Goal: Task Accomplishment & Management: Manage account settings

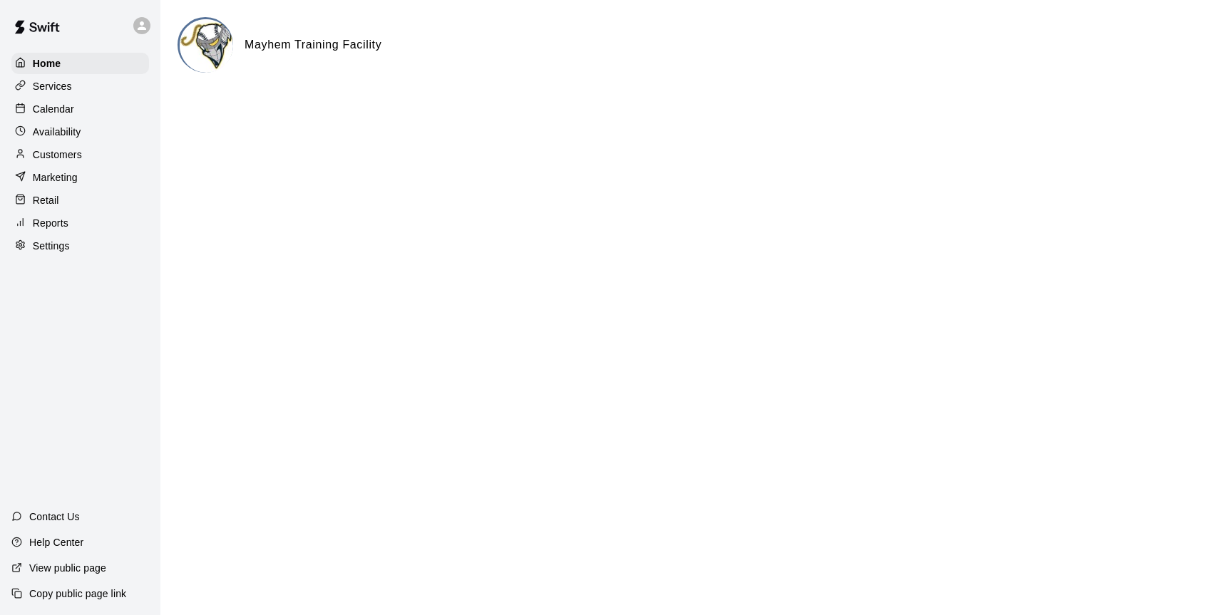
click at [48, 114] on p "Calendar" at bounding box center [53, 109] width 41 height 14
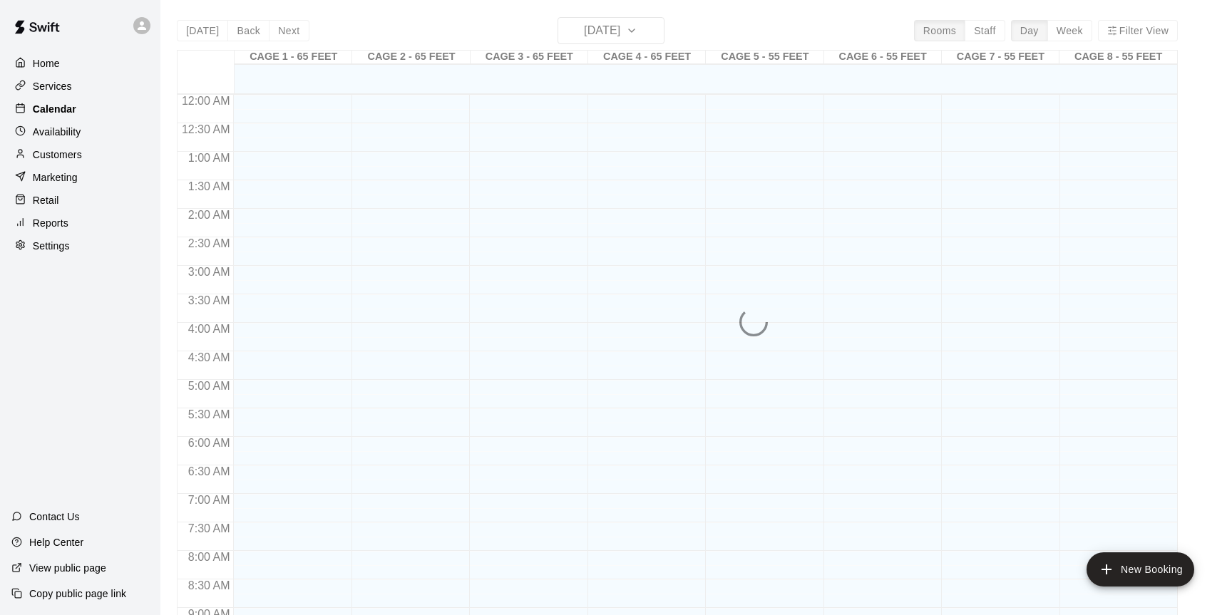
scroll to position [790, 0]
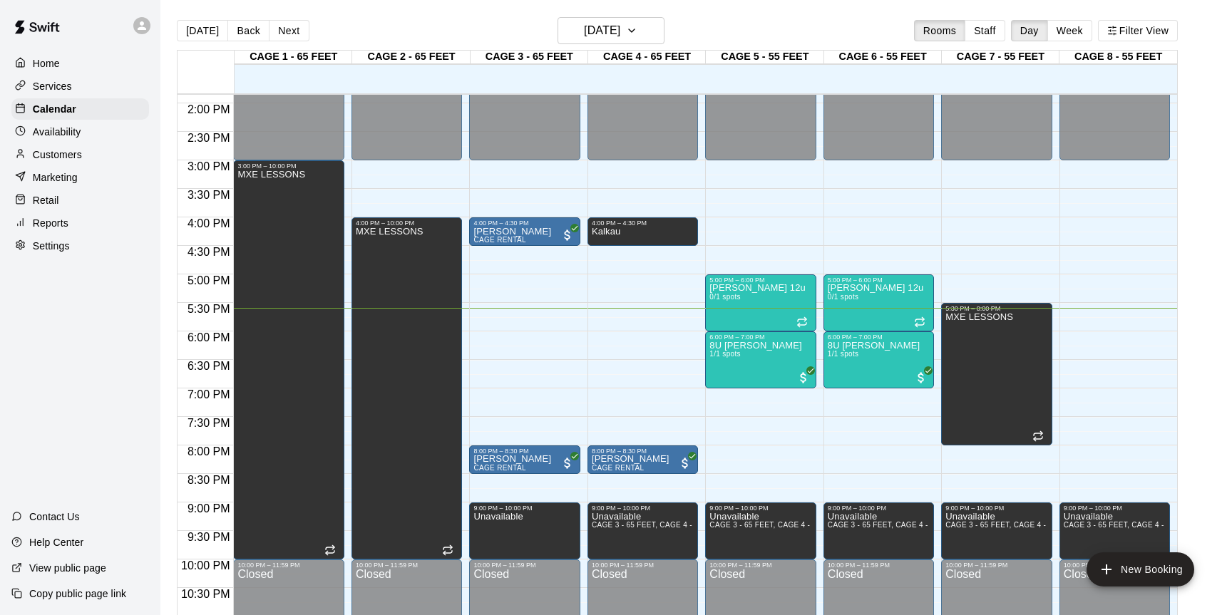
click at [470, 14] on main "[DATE] Back [DATE][DATE] Rooms Staff Day Week Filter View CAGE 1 - 65 FEET 19 F…" at bounding box center [696, 319] width 1072 height 638
click at [978, 387] on div "MXE LESSONS" at bounding box center [979, 619] width 68 height 615
click at [958, 330] on icon "edit" at bounding box center [959, 328] width 13 height 13
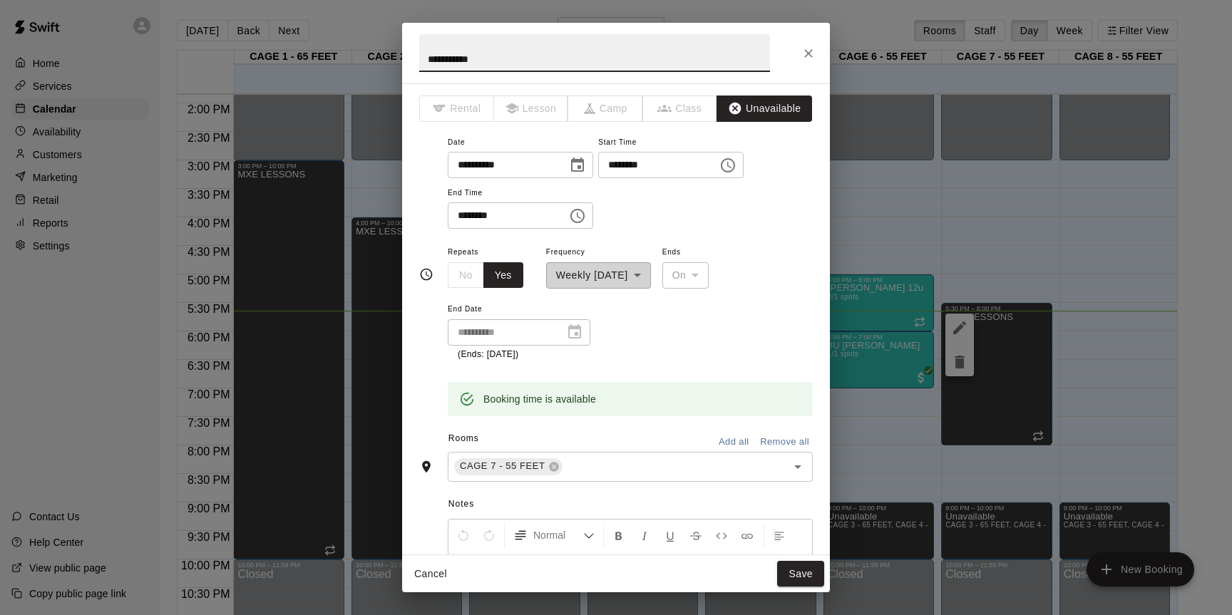
click at [580, 223] on icon "Choose time, selected time is 8:00 PM" at bounding box center [577, 215] width 17 height 17
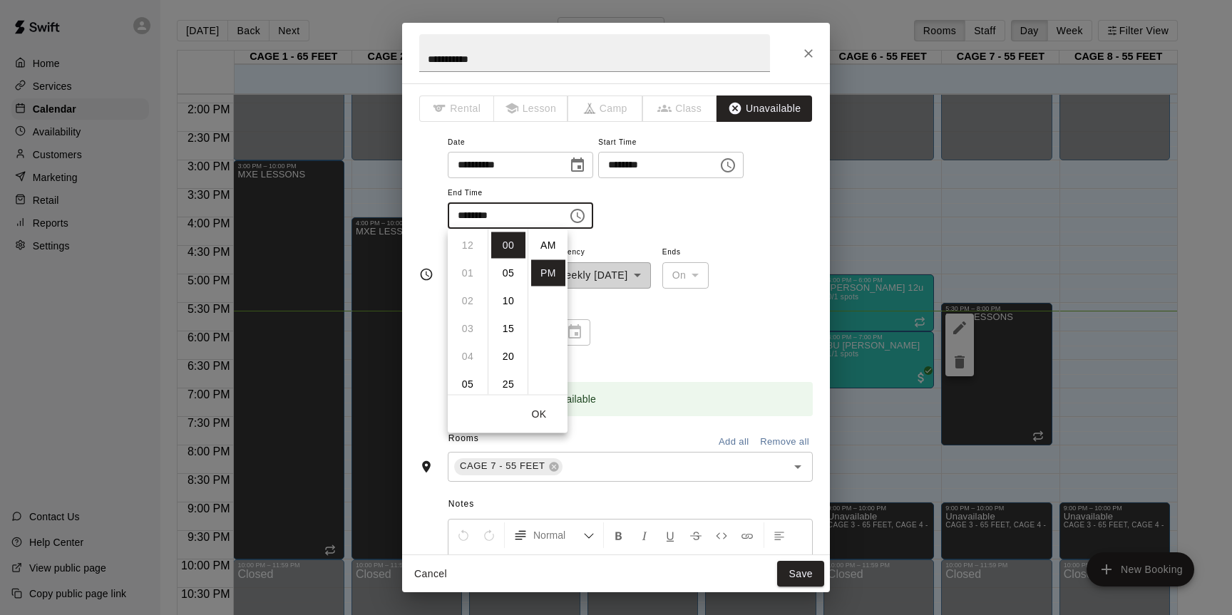
scroll to position [26, 0]
click at [471, 267] on li "07" at bounding box center [468, 257] width 34 height 26
type input "********"
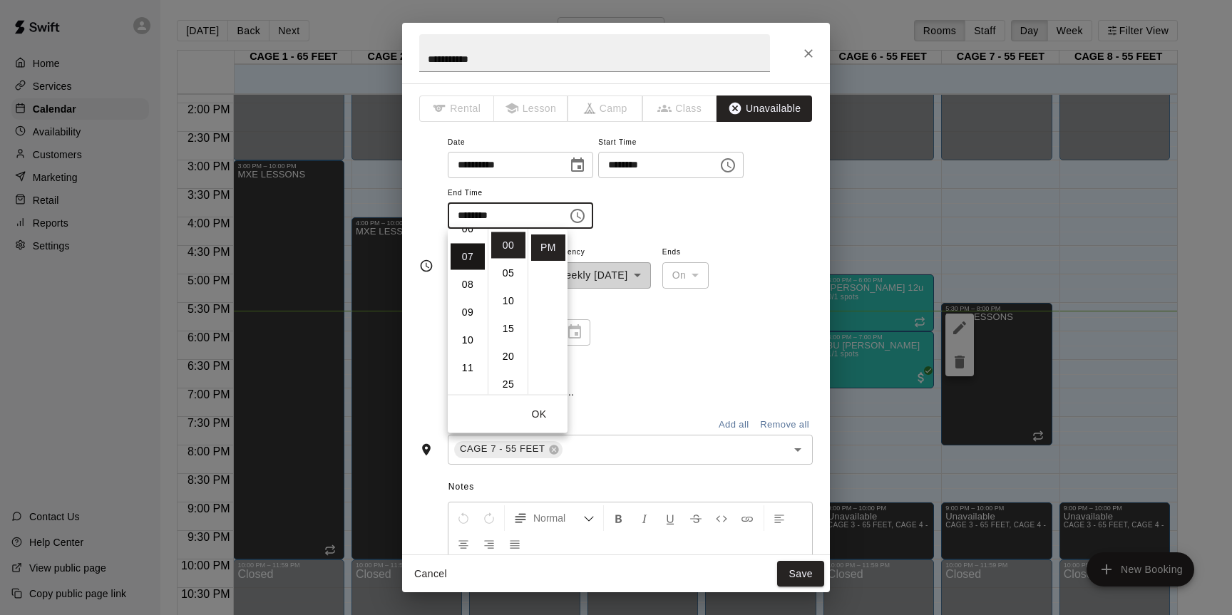
scroll to position [195, 0]
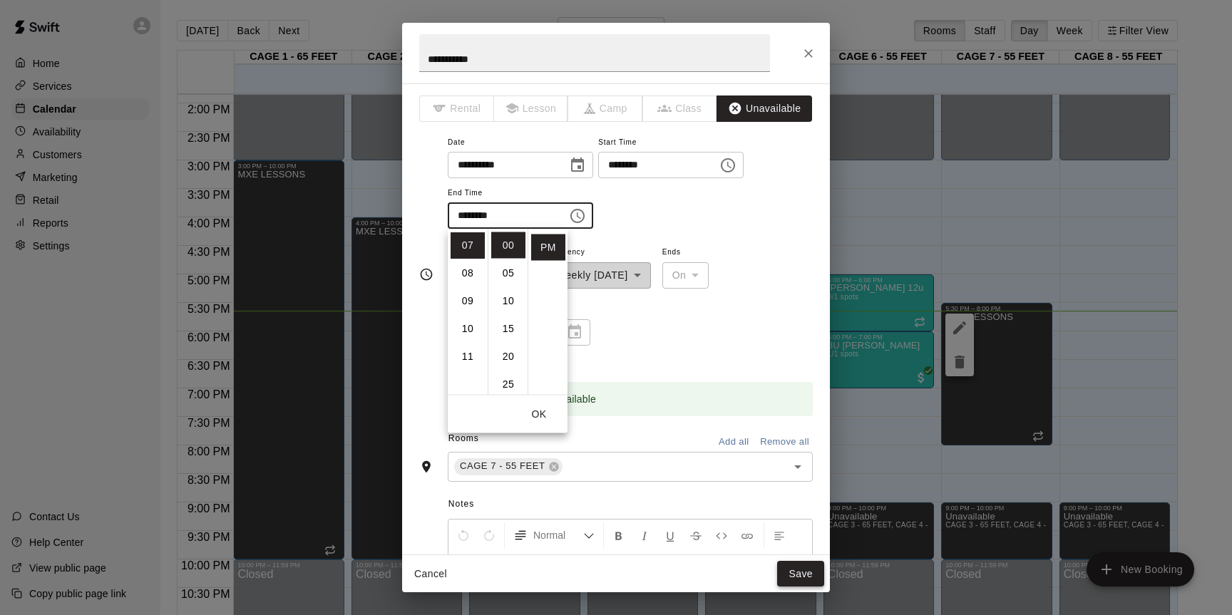
click at [786, 579] on button "Save" at bounding box center [800, 574] width 47 height 26
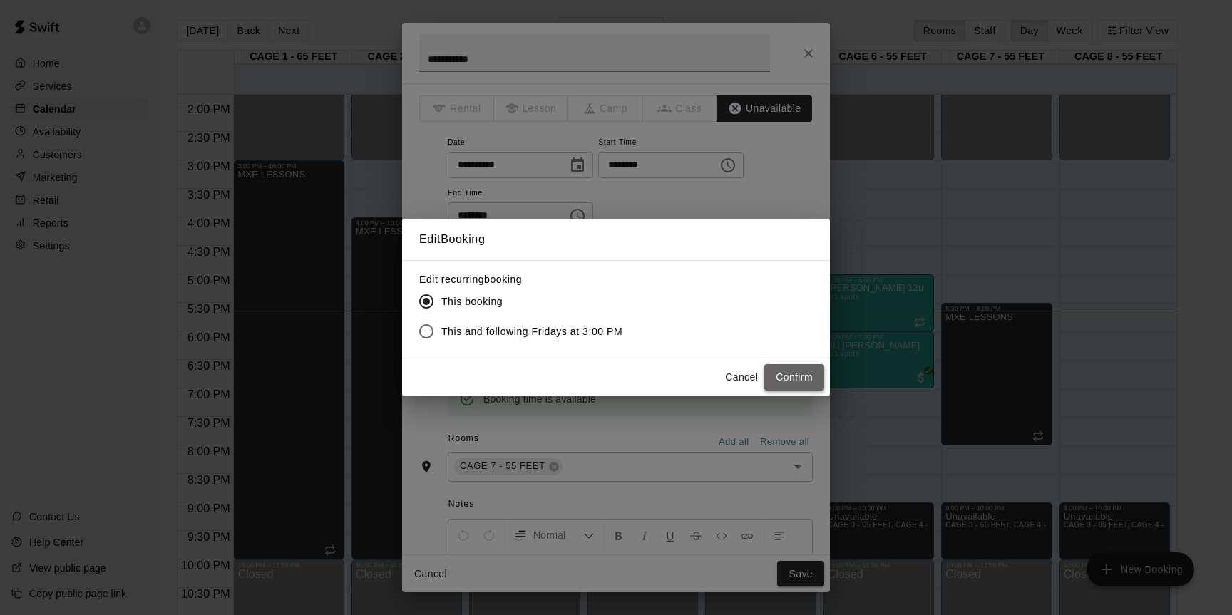
click at [804, 379] on button "Confirm" at bounding box center [794, 377] width 60 height 26
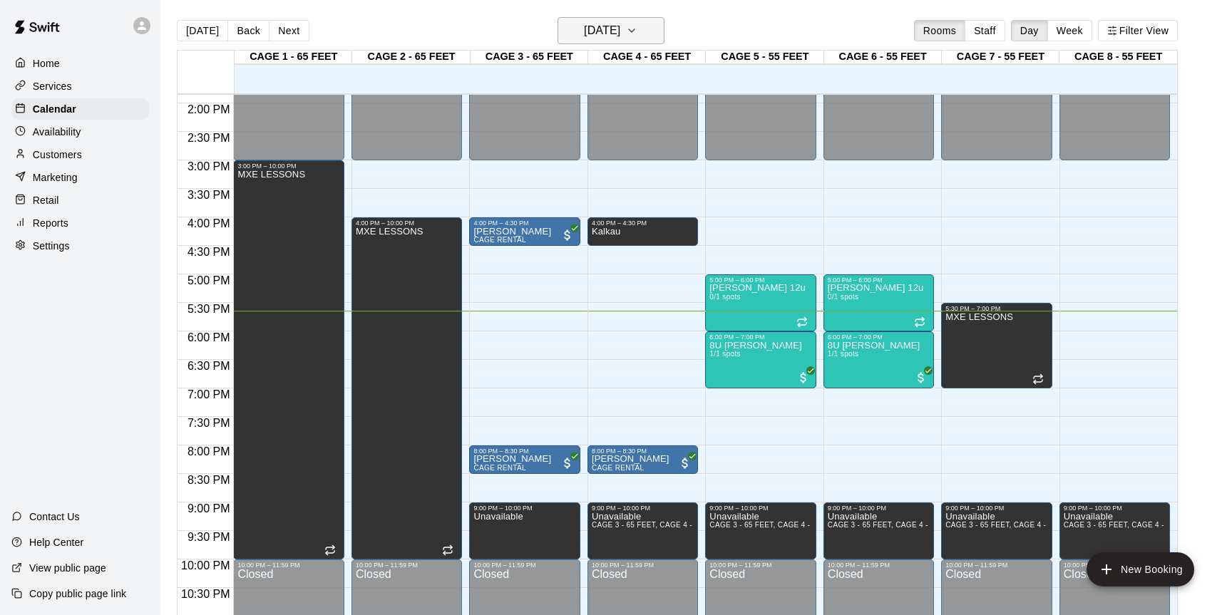
click at [637, 28] on icon "button" at bounding box center [631, 30] width 11 height 17
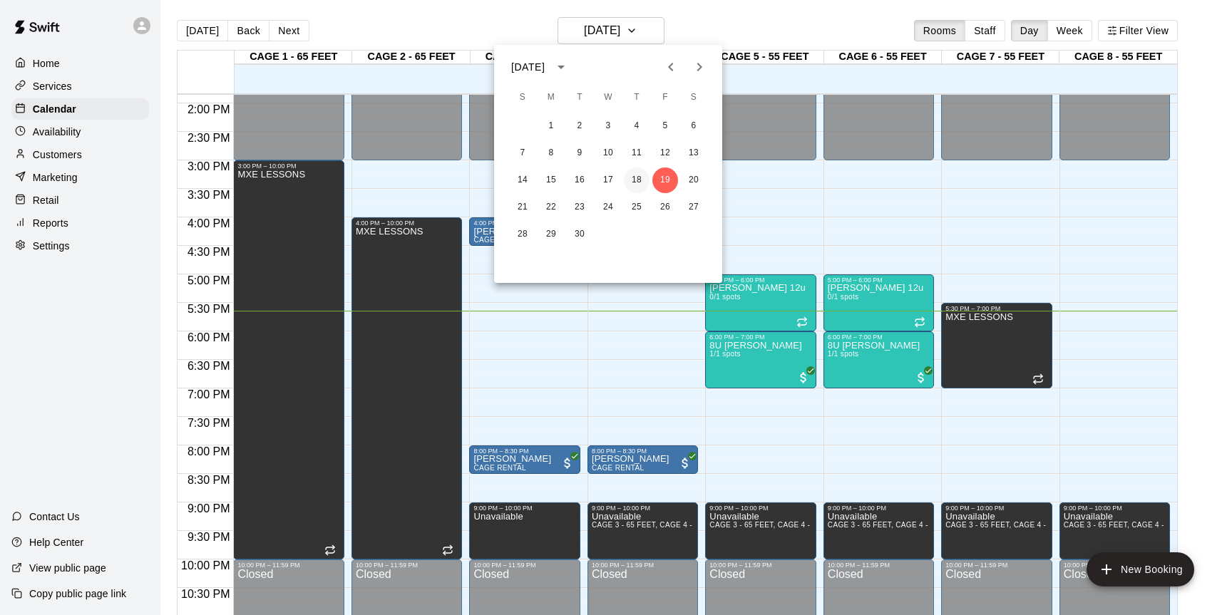
click at [638, 172] on button "18" at bounding box center [637, 181] width 26 height 26
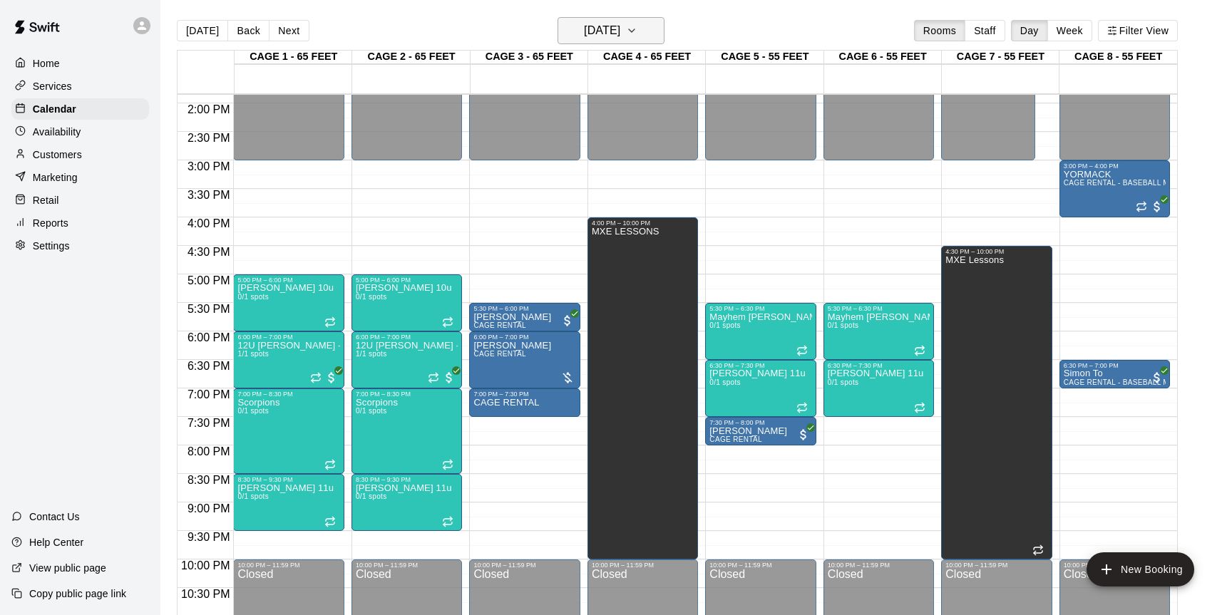
click at [639, 43] on button "[DATE]" at bounding box center [610, 30] width 107 height 27
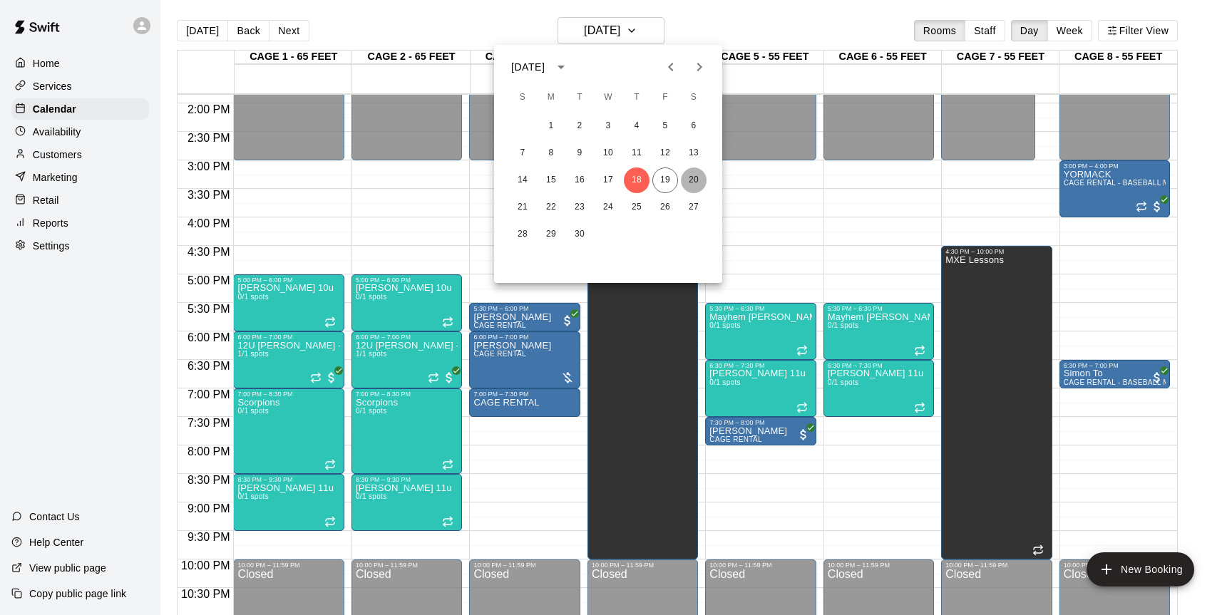
click at [693, 183] on button "20" at bounding box center [694, 181] width 26 height 26
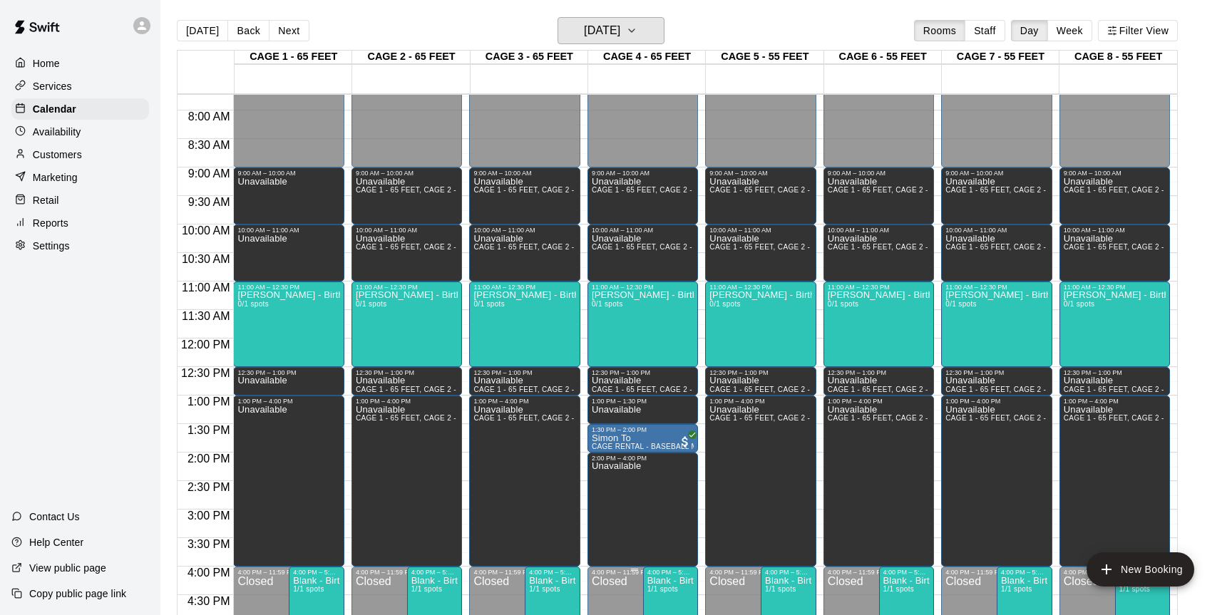
scroll to position [394, 0]
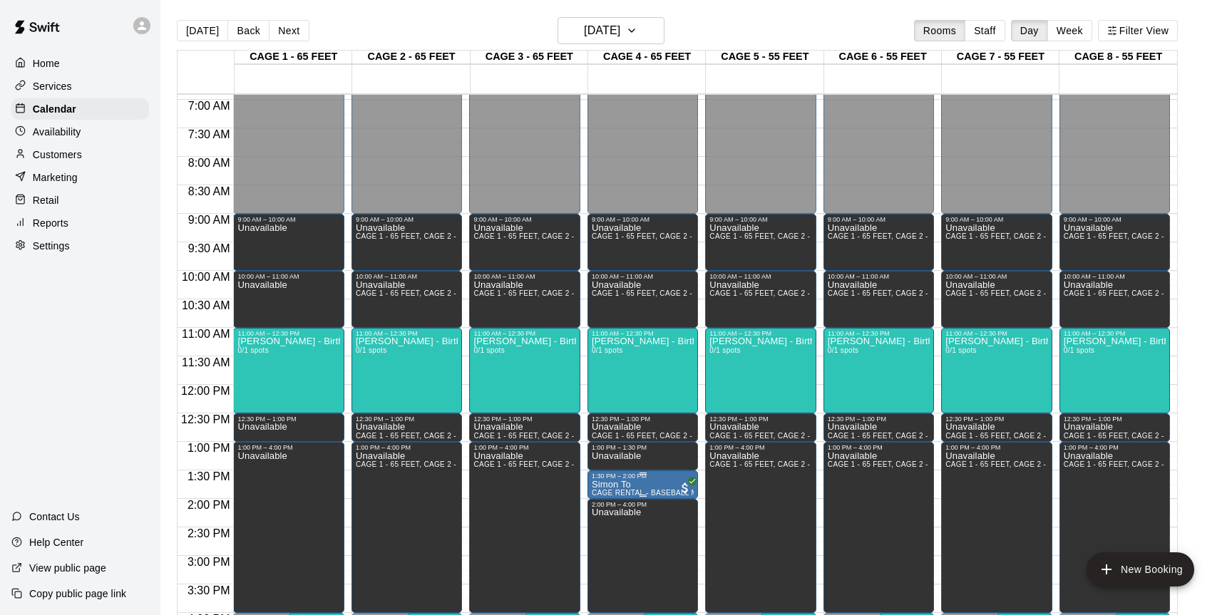
click at [651, 478] on div "1:30 PM – 2:00 PM" at bounding box center [643, 476] width 102 height 7
click at [603, 551] on icon "delete" at bounding box center [605, 555] width 17 height 17
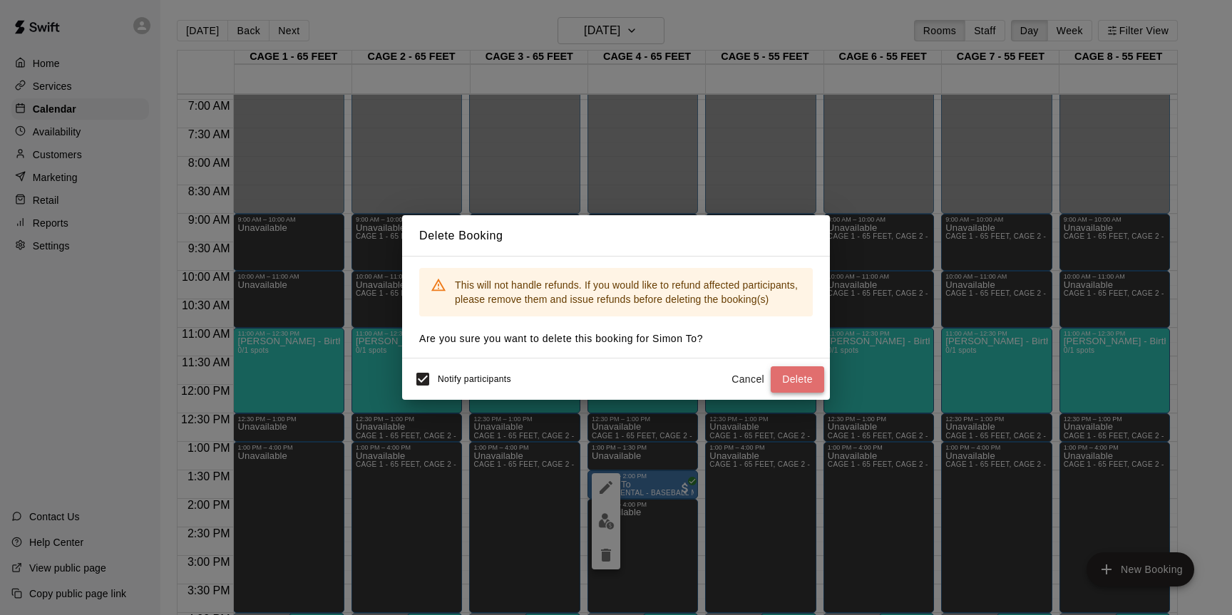
click at [784, 374] on button "Delete" at bounding box center [797, 379] width 53 height 26
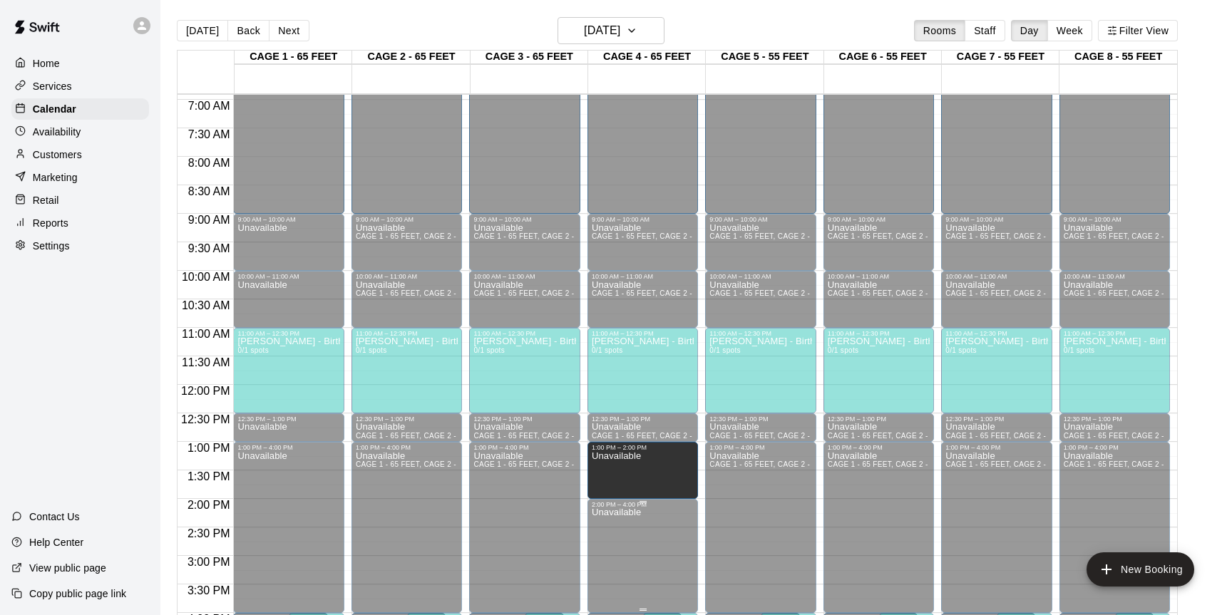
drag, startPoint x: 646, startPoint y: 468, endPoint x: 644, endPoint y: 505, distance: 37.1
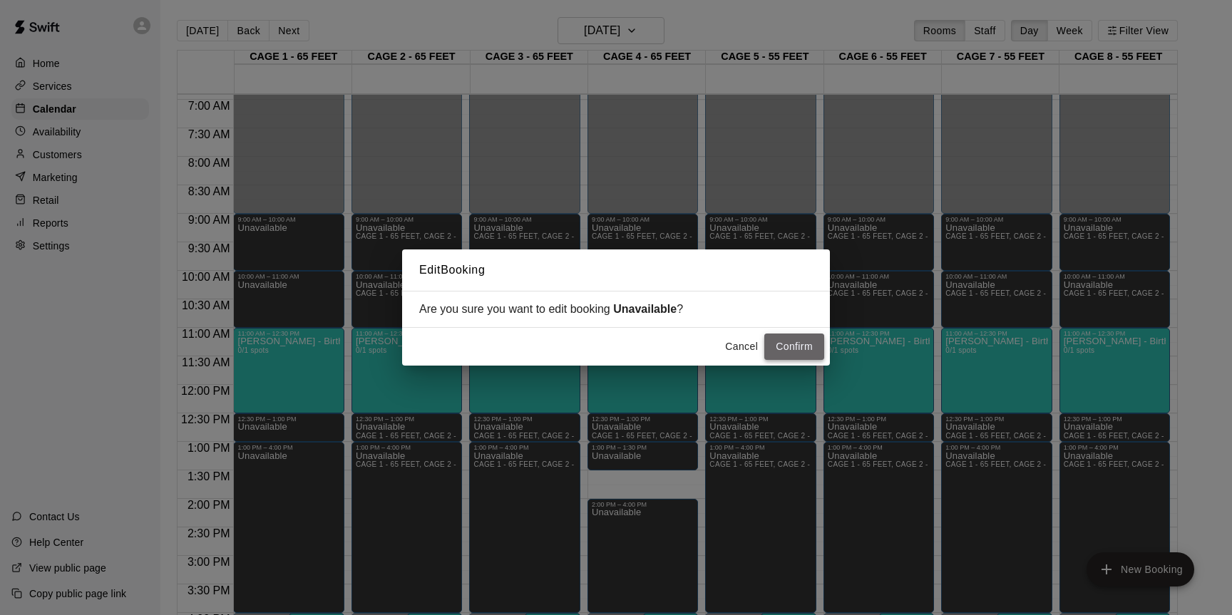
click at [784, 347] on button "Confirm" at bounding box center [794, 347] width 60 height 26
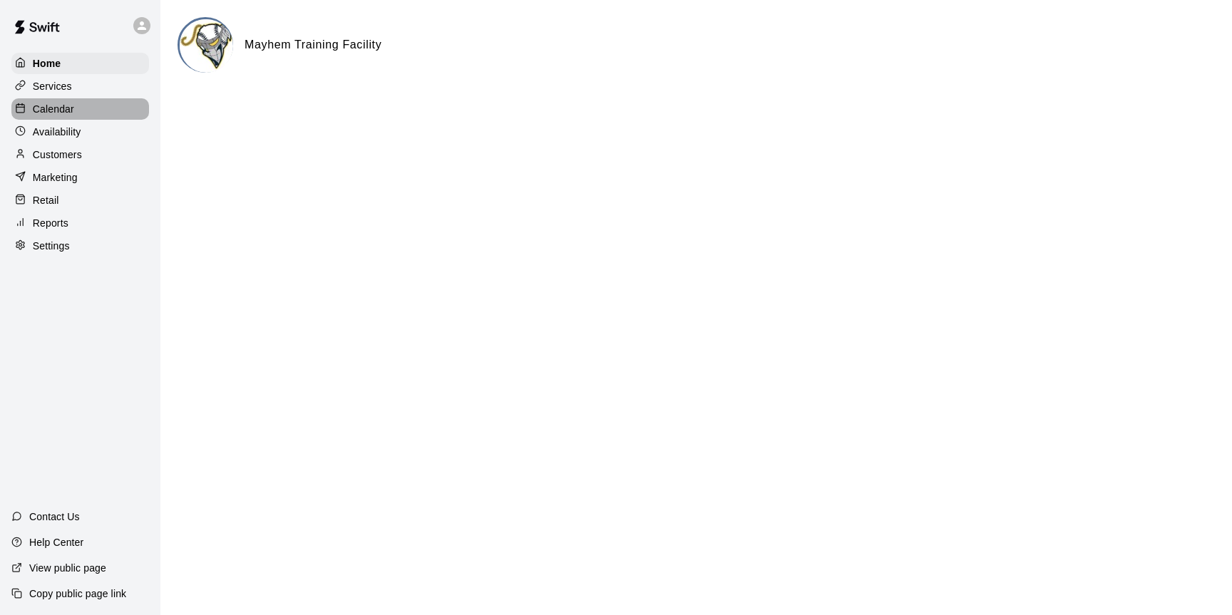
click at [70, 102] on p "Calendar" at bounding box center [53, 109] width 41 height 14
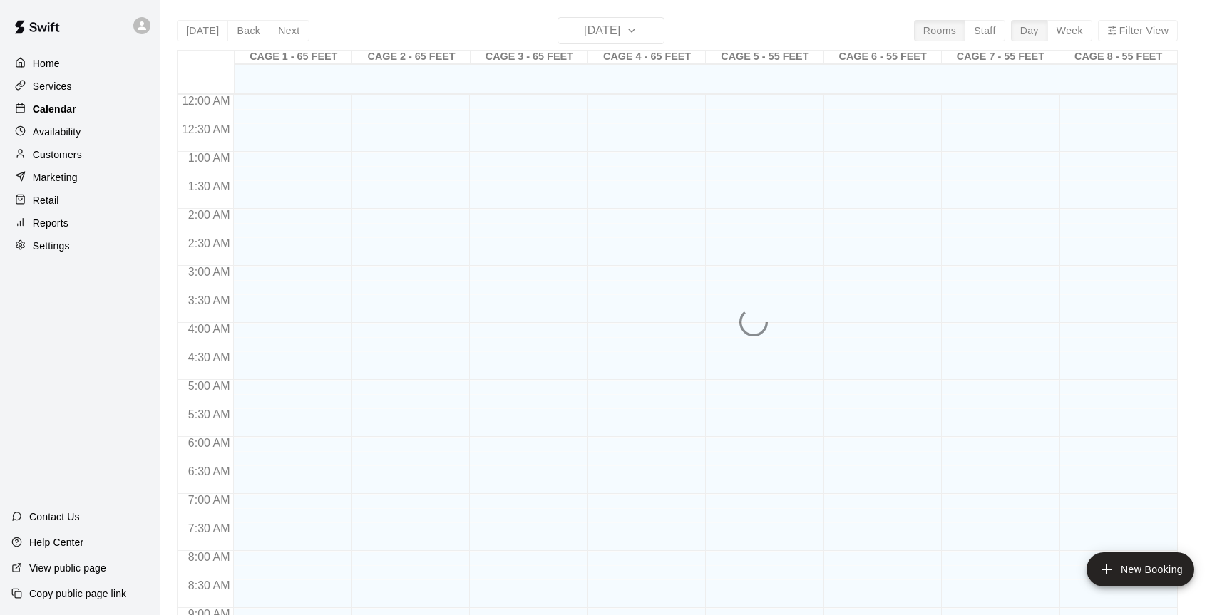
scroll to position [790, 0]
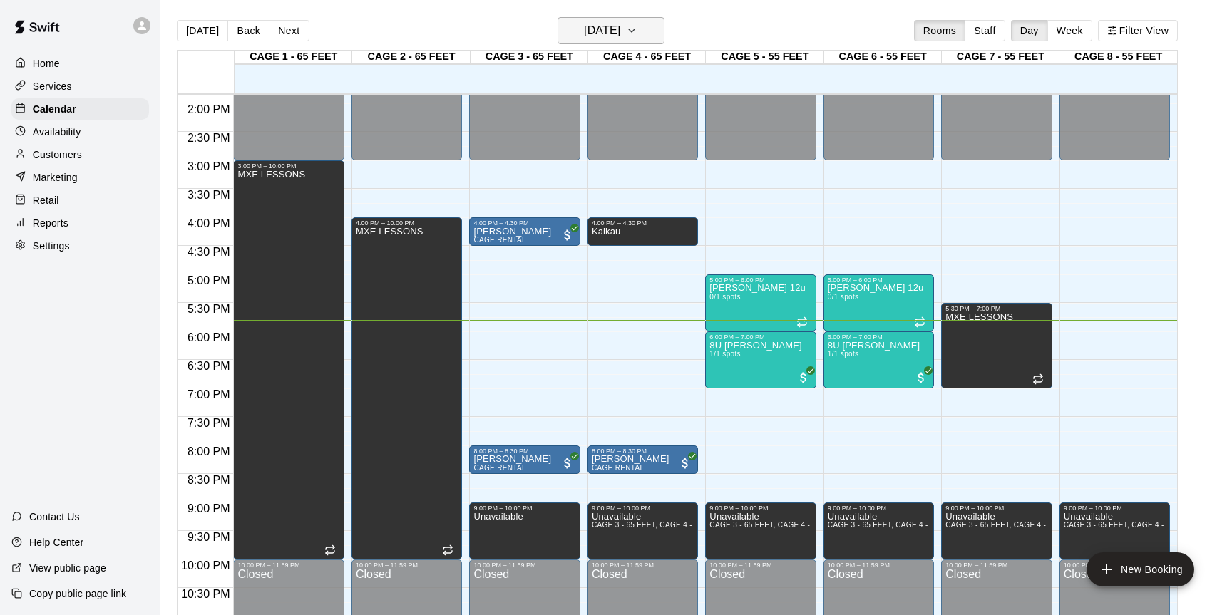
click at [637, 34] on icon "button" at bounding box center [631, 30] width 11 height 17
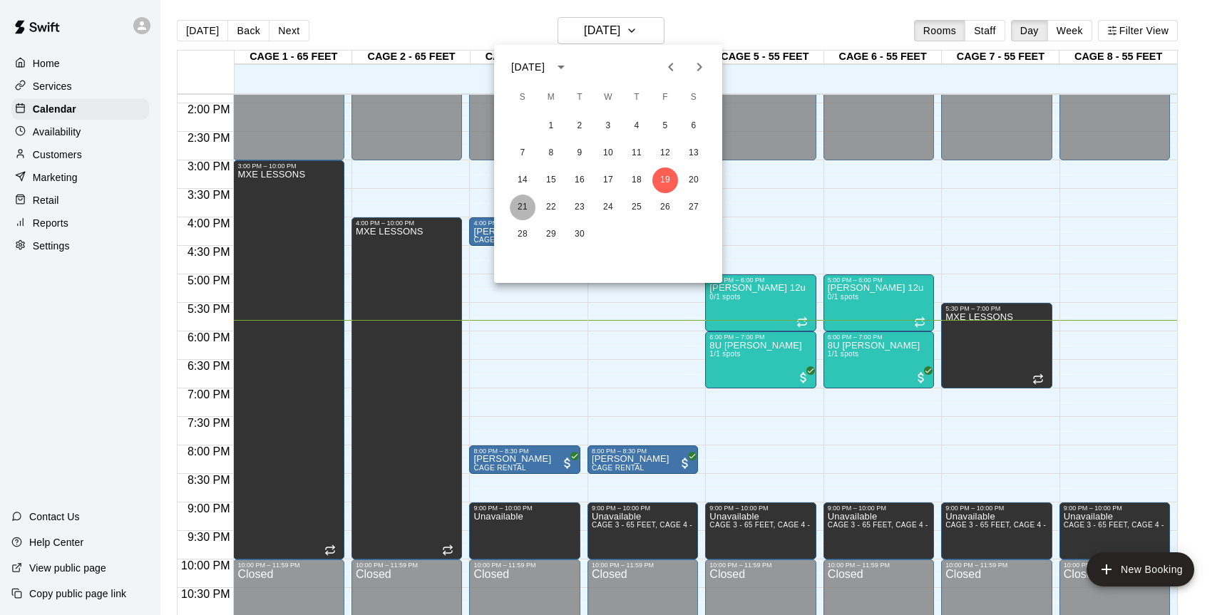
click at [522, 205] on button "21" at bounding box center [523, 208] width 26 height 26
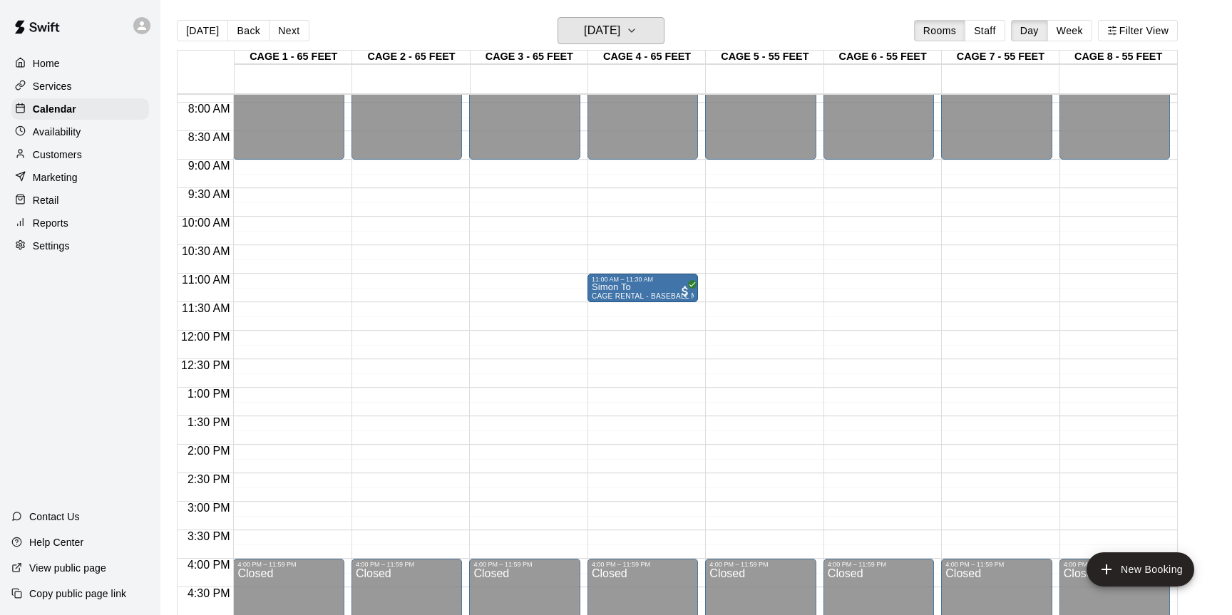
scroll to position [451, 0]
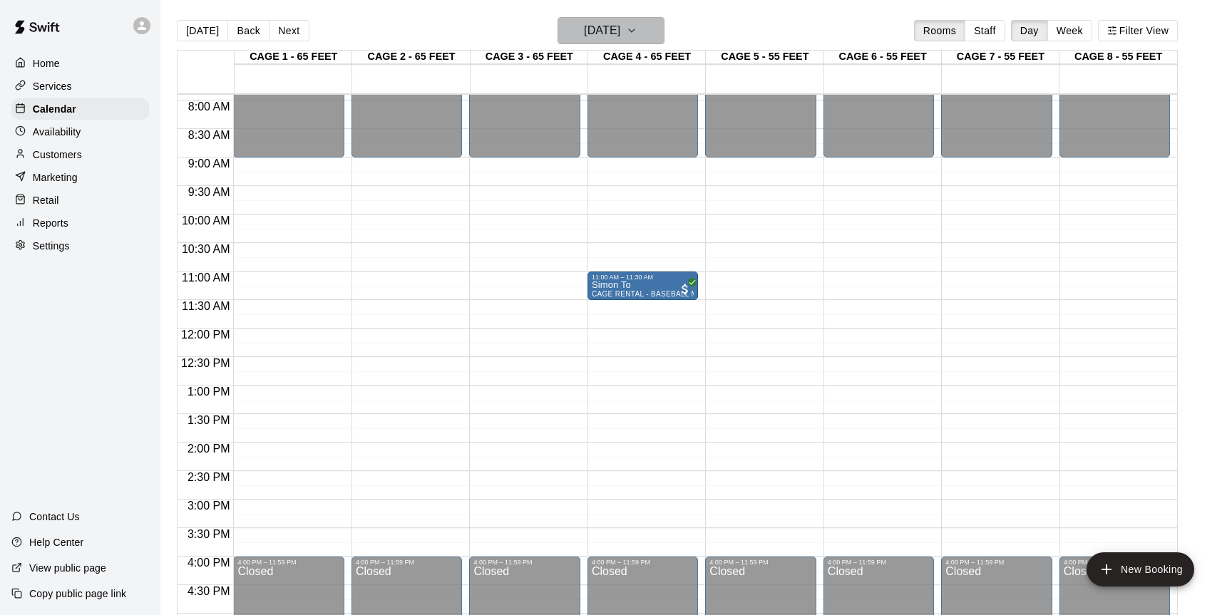
click at [600, 27] on h6 "Sunday Sep 21" at bounding box center [602, 31] width 36 height 20
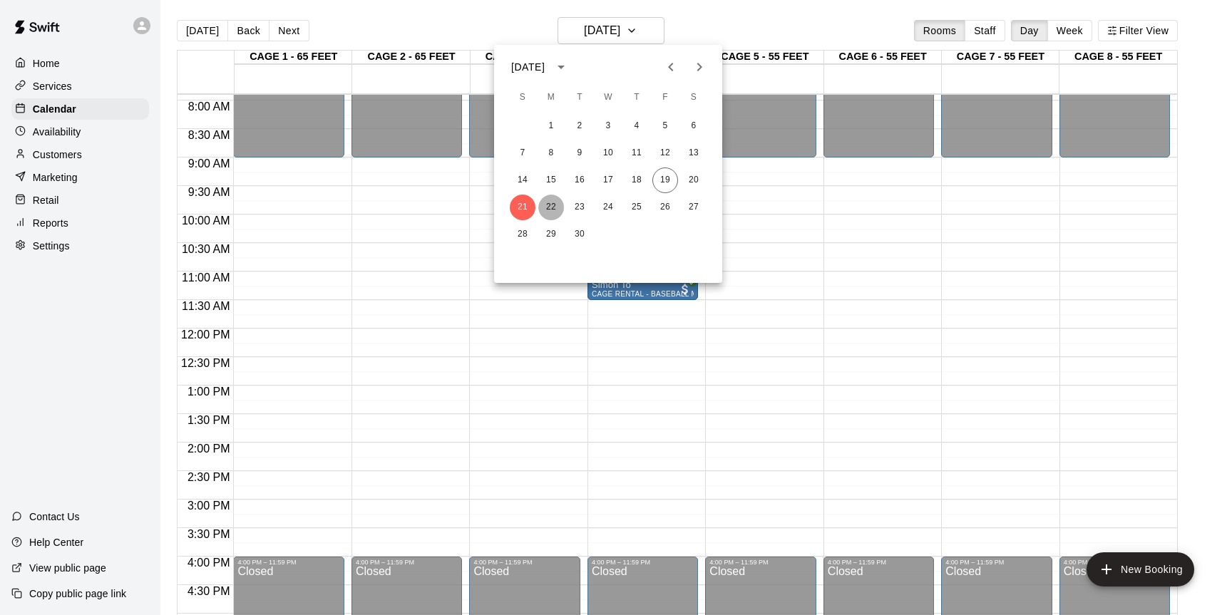
click at [541, 207] on button "22" at bounding box center [551, 208] width 26 height 26
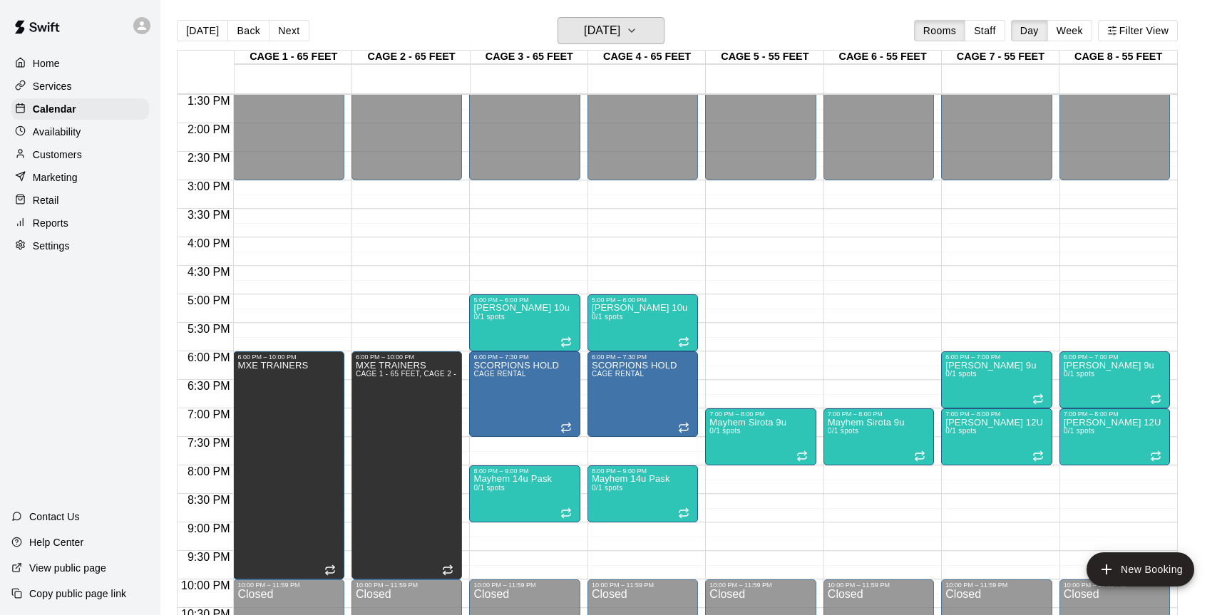
scroll to position [789, 0]
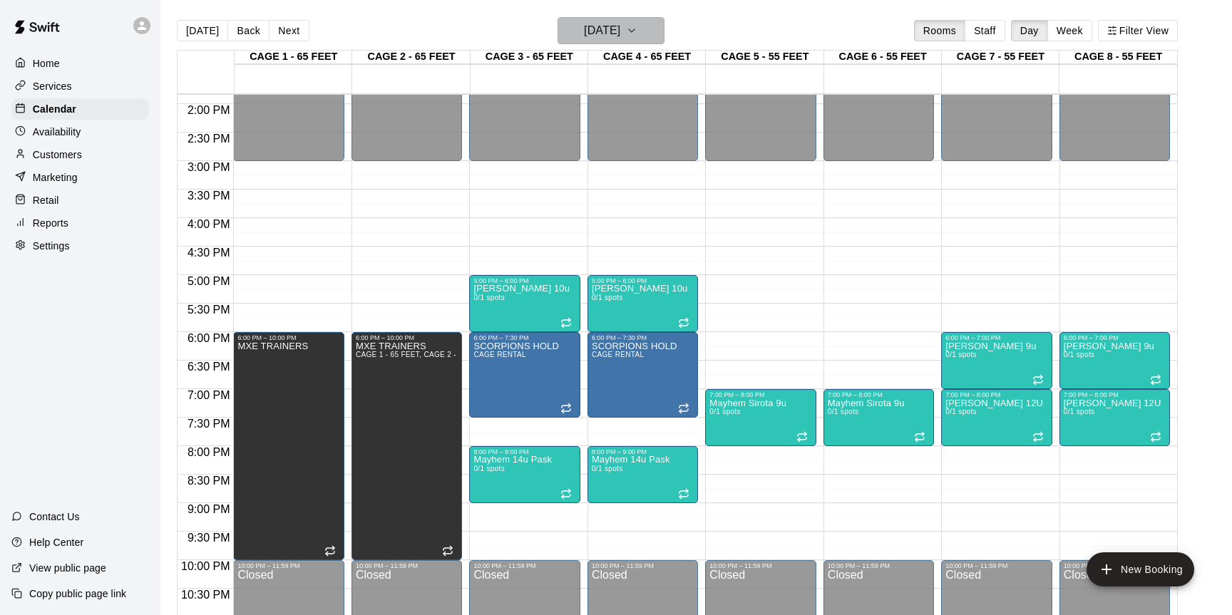
click at [620, 24] on h6 "Monday Sep 22" at bounding box center [602, 31] width 36 height 20
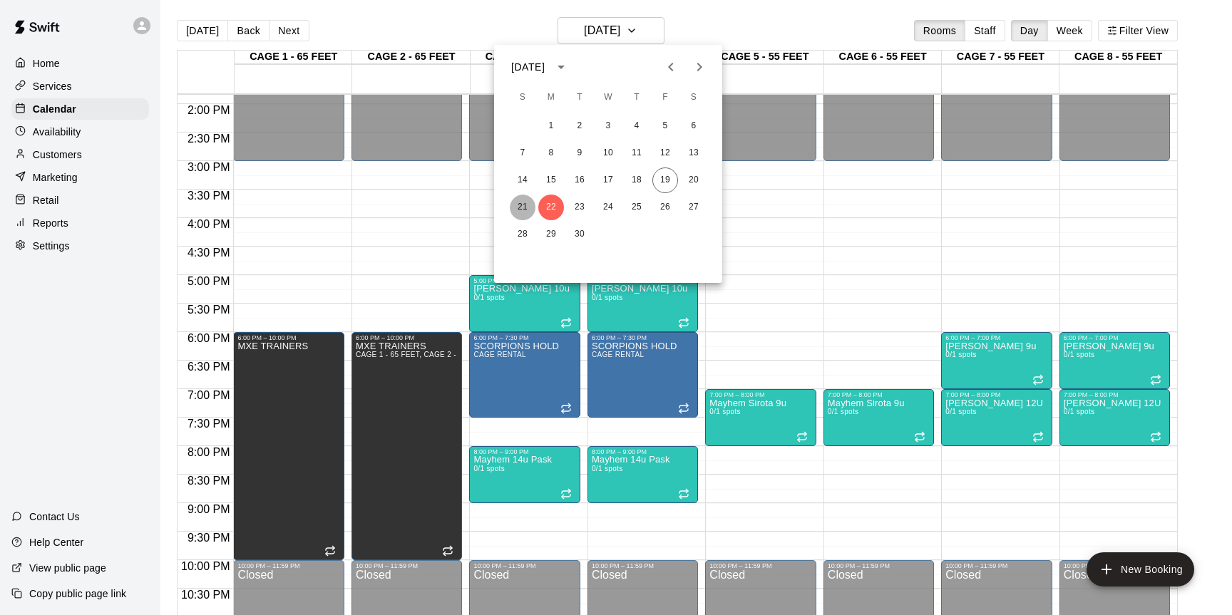
click at [522, 208] on button "21" at bounding box center [523, 208] width 26 height 26
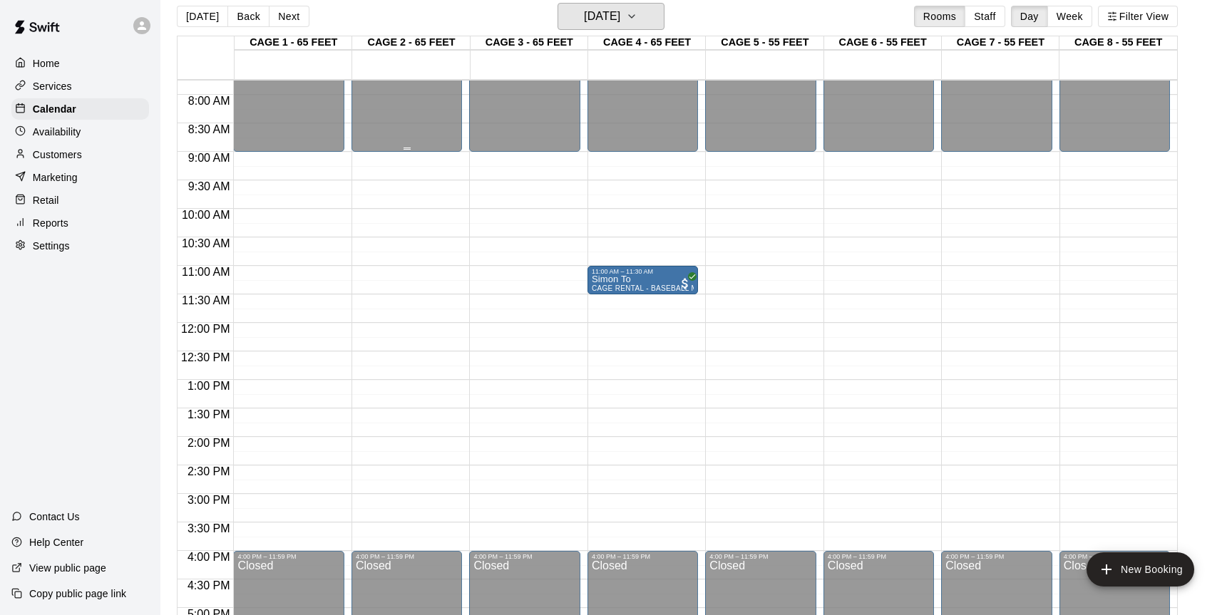
scroll to position [20, 0]
